Goal: Information Seeking & Learning: Understand process/instructions

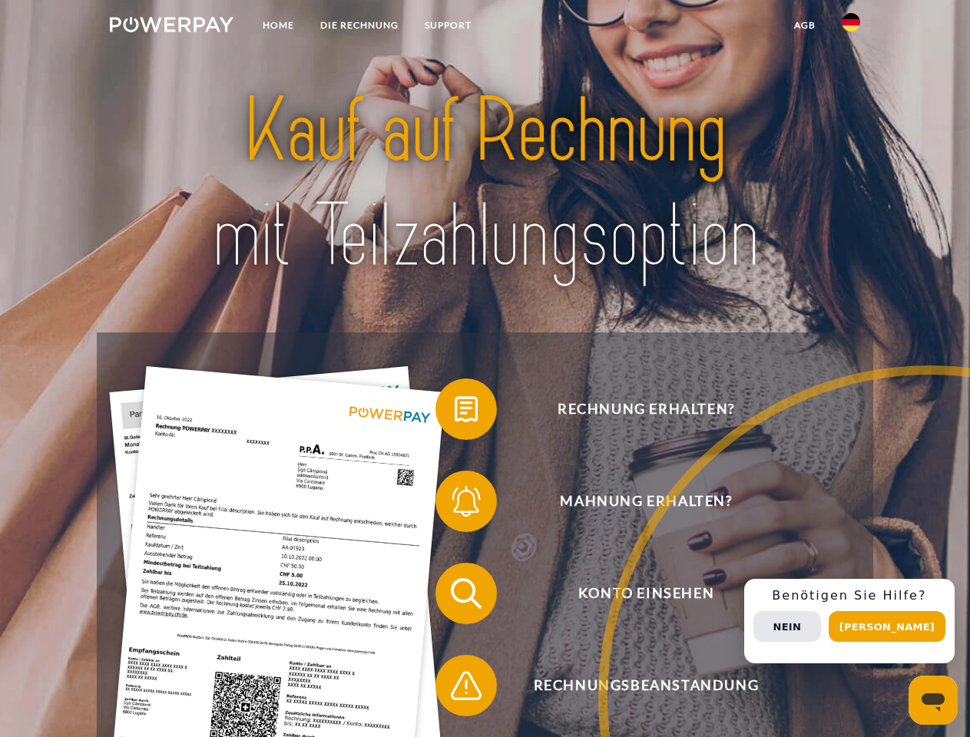
click at [171, 27] on img at bounding box center [172, 24] width 124 height 15
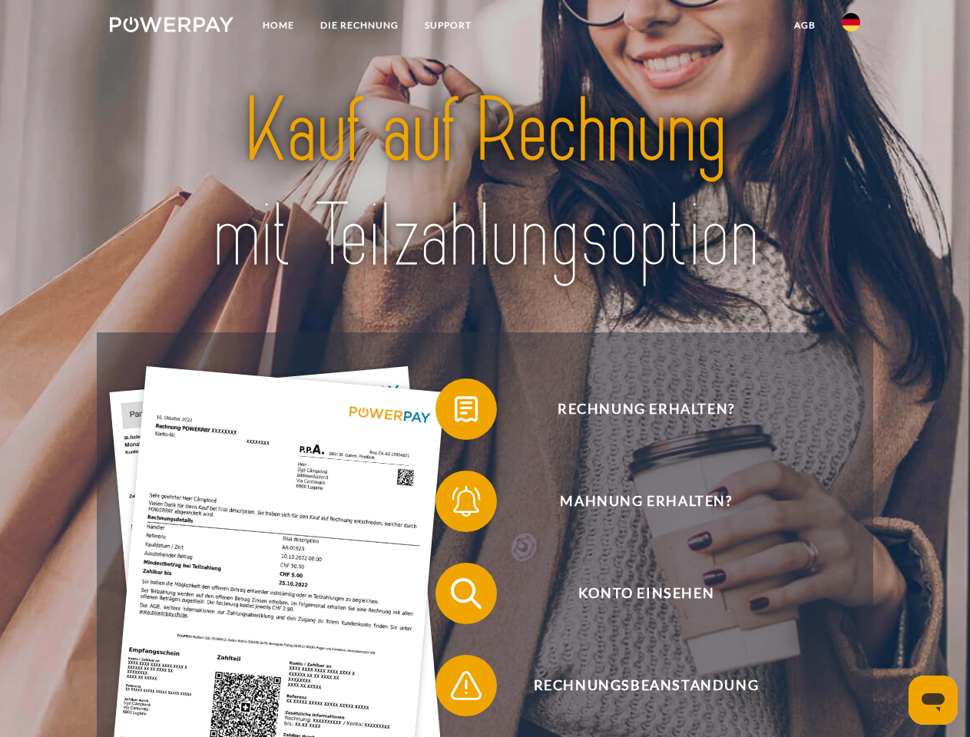
click at [851, 27] on img at bounding box center [851, 22] width 18 height 18
click at [804, 25] on link "agb" at bounding box center [805, 26] width 48 height 28
click at [455, 413] on span at bounding box center [443, 409] width 77 height 77
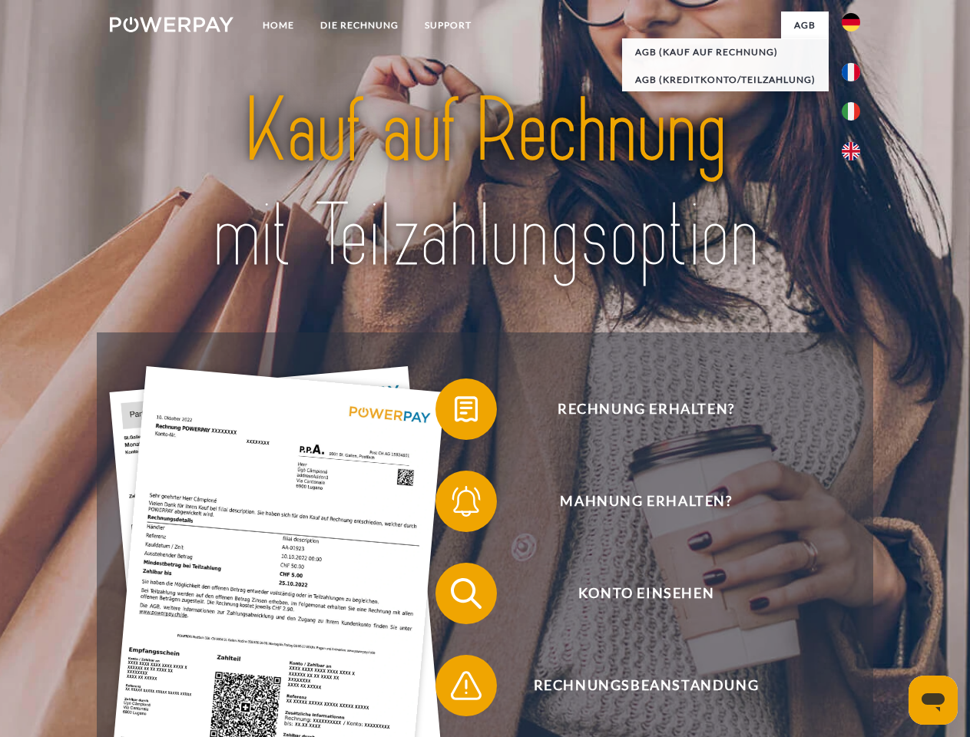
click at [455, 505] on div "Rechnung erhalten? Mahnung erhalten? Konto einsehen" at bounding box center [485, 640] width 776 height 615
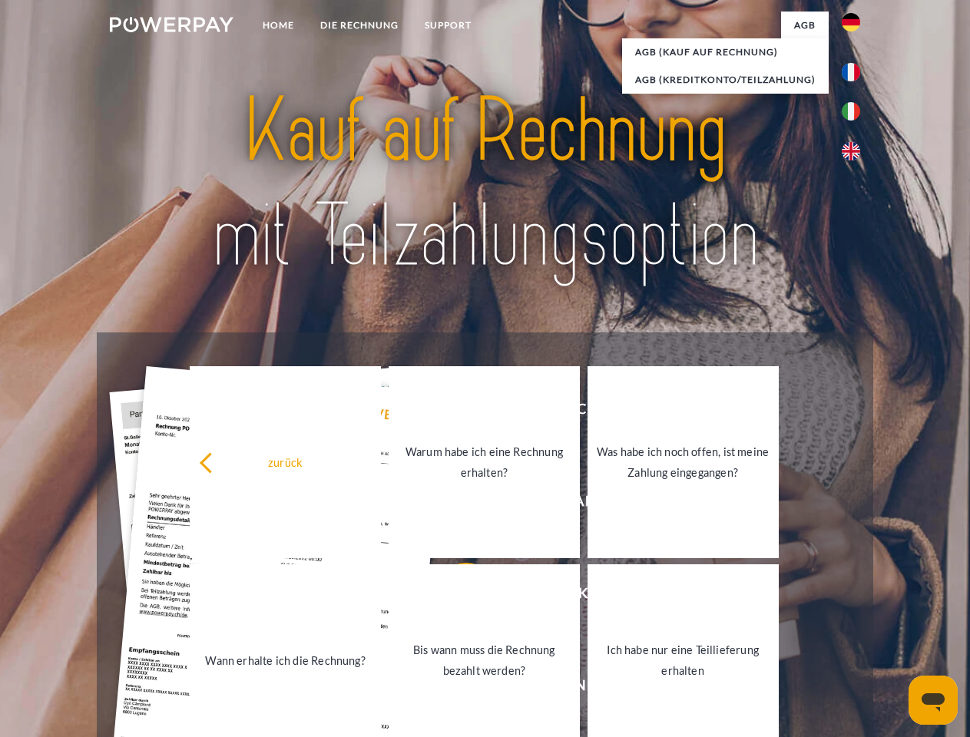
click at [455, 597] on link "Bis wann muss die Rechnung bezahlt werden?" at bounding box center [484, 661] width 191 height 192
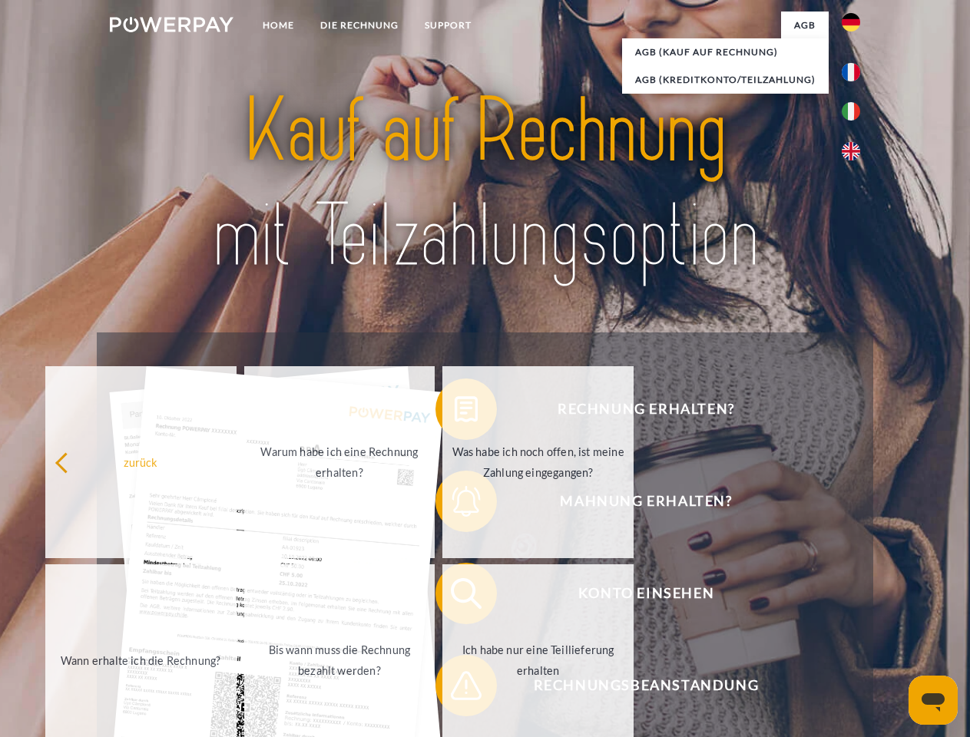
click at [455, 689] on span at bounding box center [443, 686] width 77 height 77
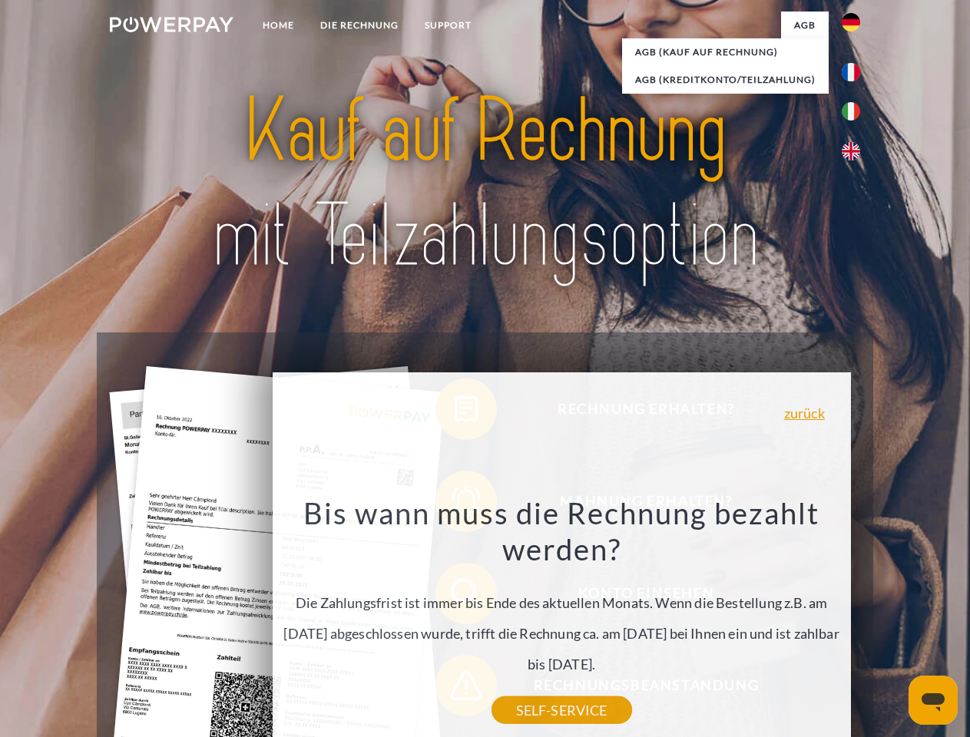
click at [855, 621] on div "Rechnung erhalten? Mahnung erhalten? Konto einsehen" at bounding box center [485, 640] width 776 height 615
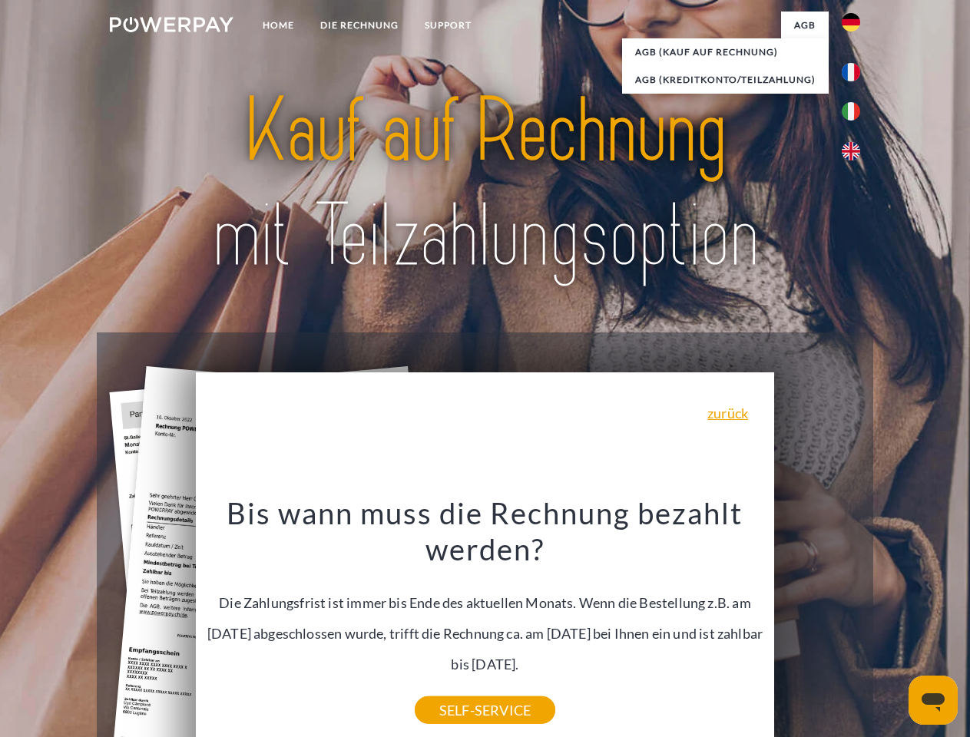
click at [817, 625] on span "Konto einsehen" at bounding box center [646, 593] width 376 height 61
click at [893, 627] on header "Home DIE RECHNUNG SUPPORT" at bounding box center [485, 530] width 970 height 1061
